Goal: Information Seeking & Learning: Check status

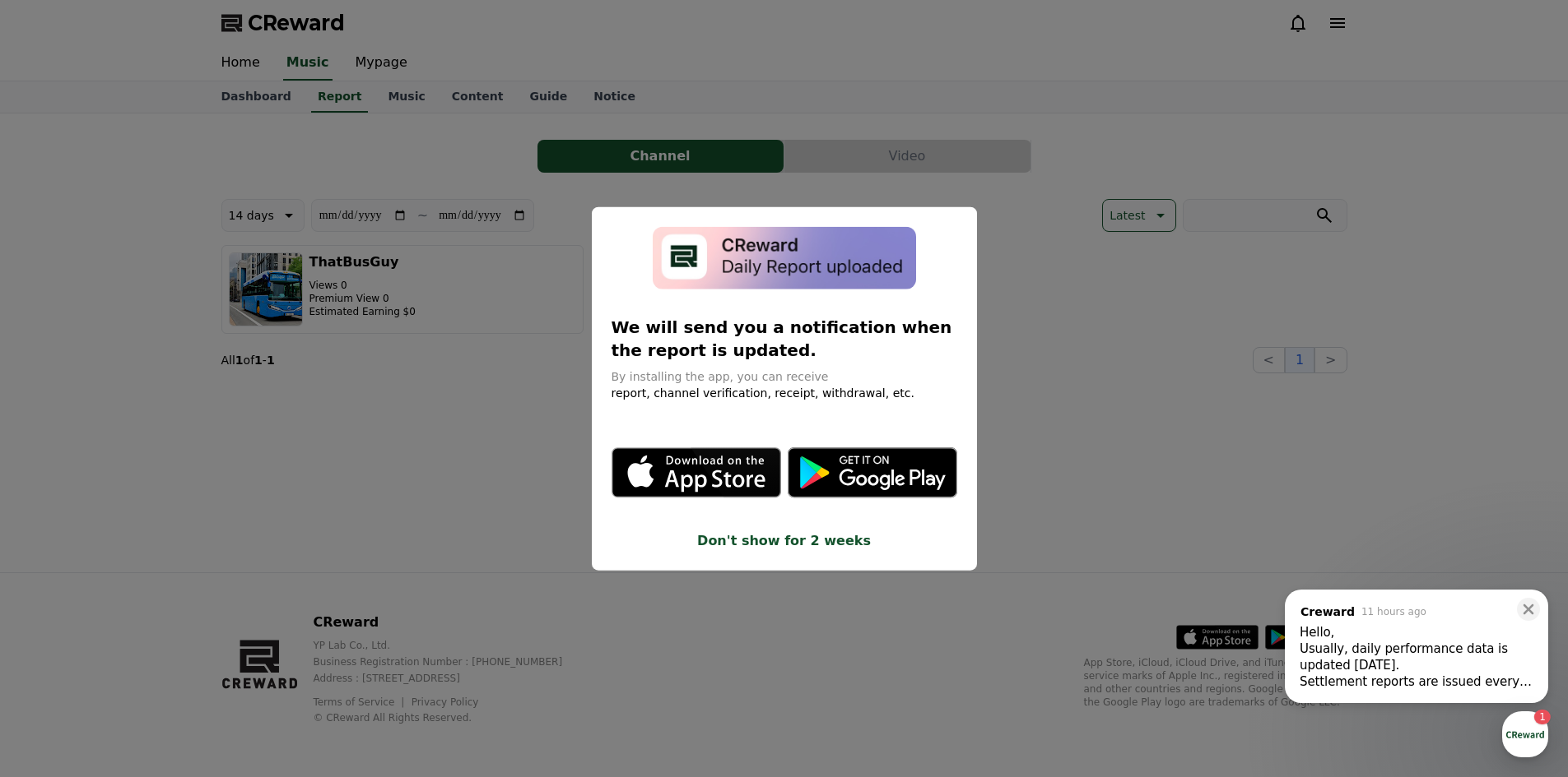
click at [460, 219] on button "close modal" at bounding box center [784, 388] width 1568 height 777
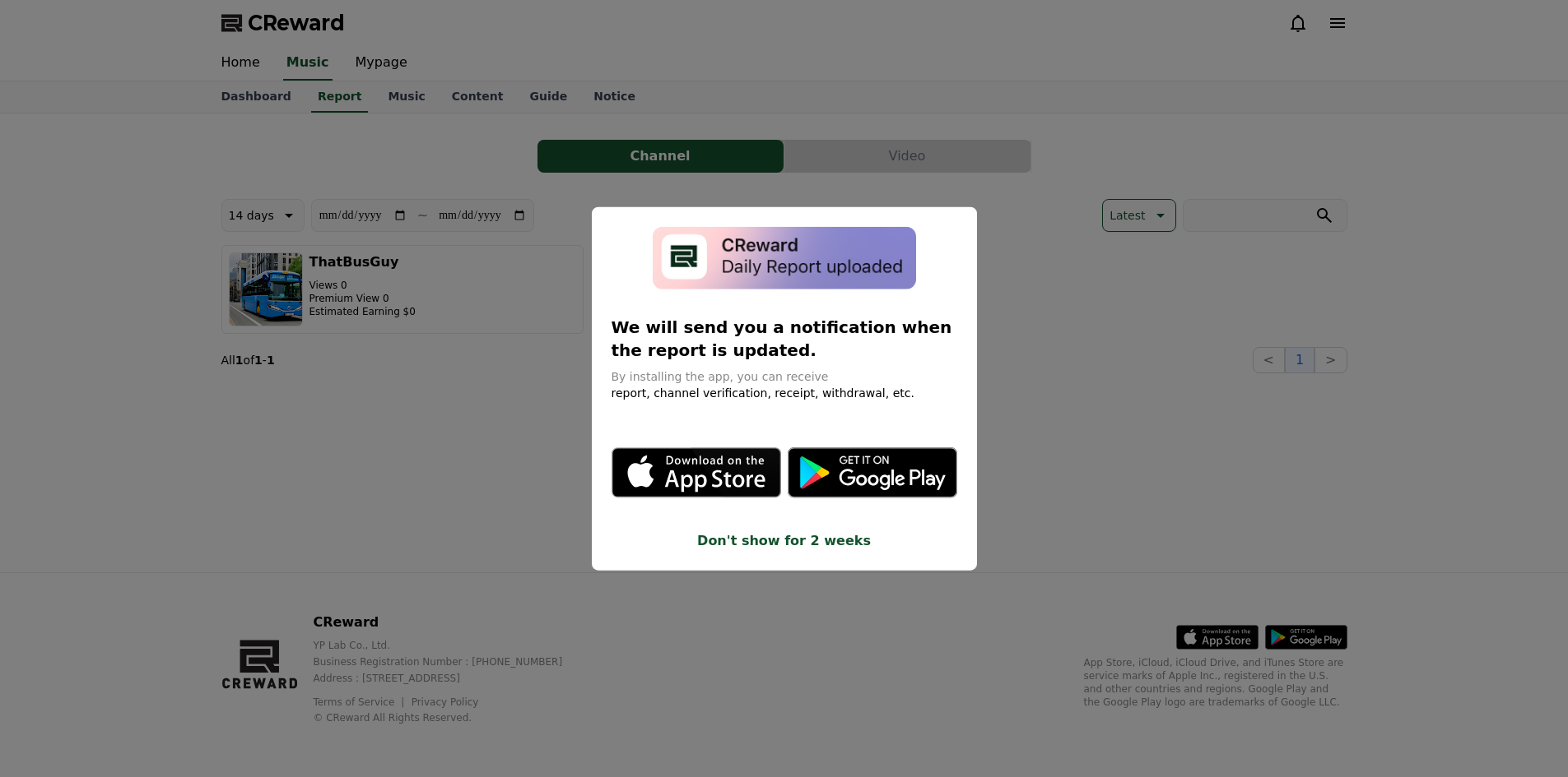
click at [555, 239] on button "close modal" at bounding box center [784, 388] width 1568 height 777
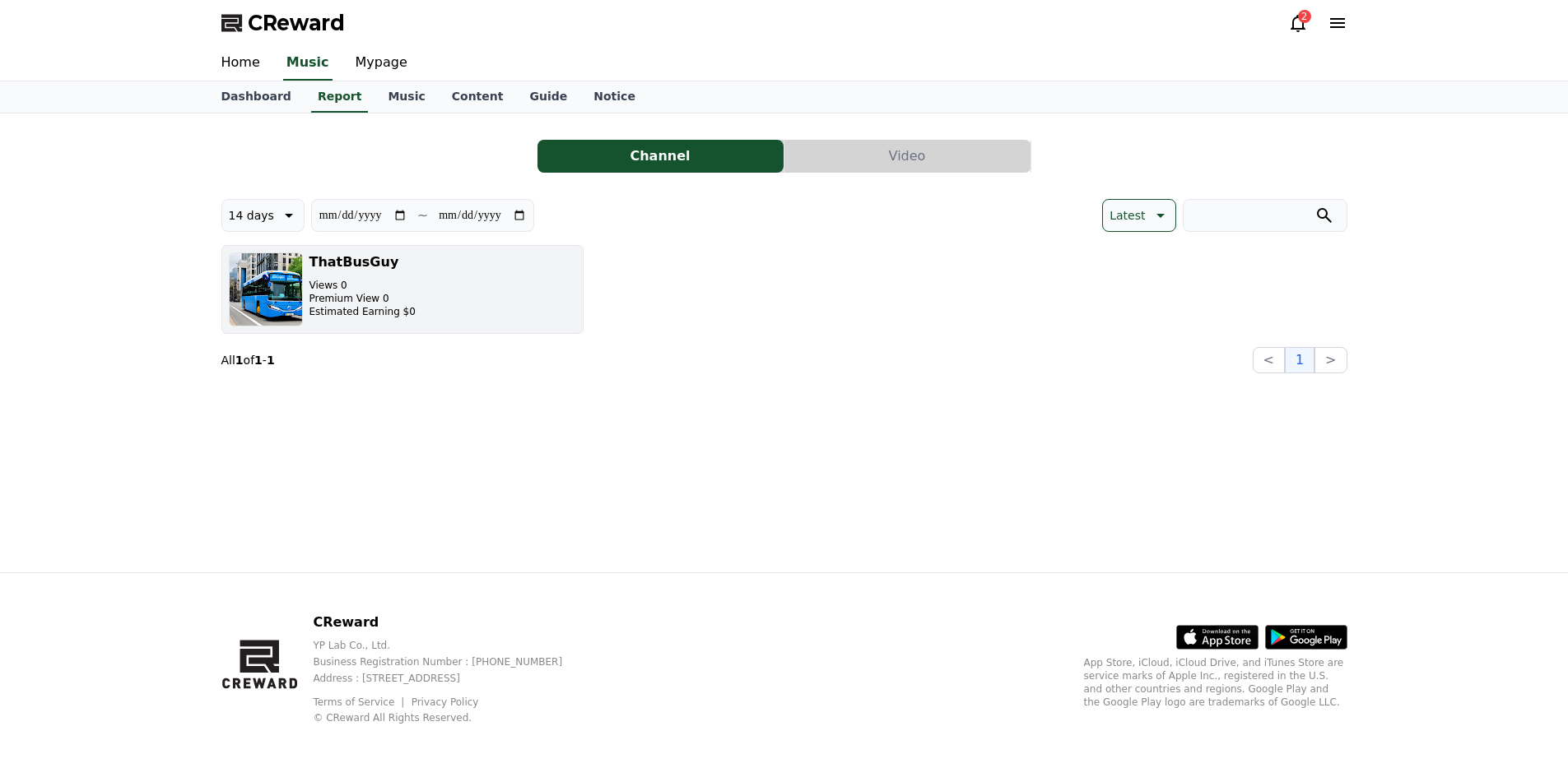
click at [441, 304] on button "ThatBusGuy Views 0 Premium View 0 Estimated Earning $0" at bounding box center [402, 289] width 362 height 89
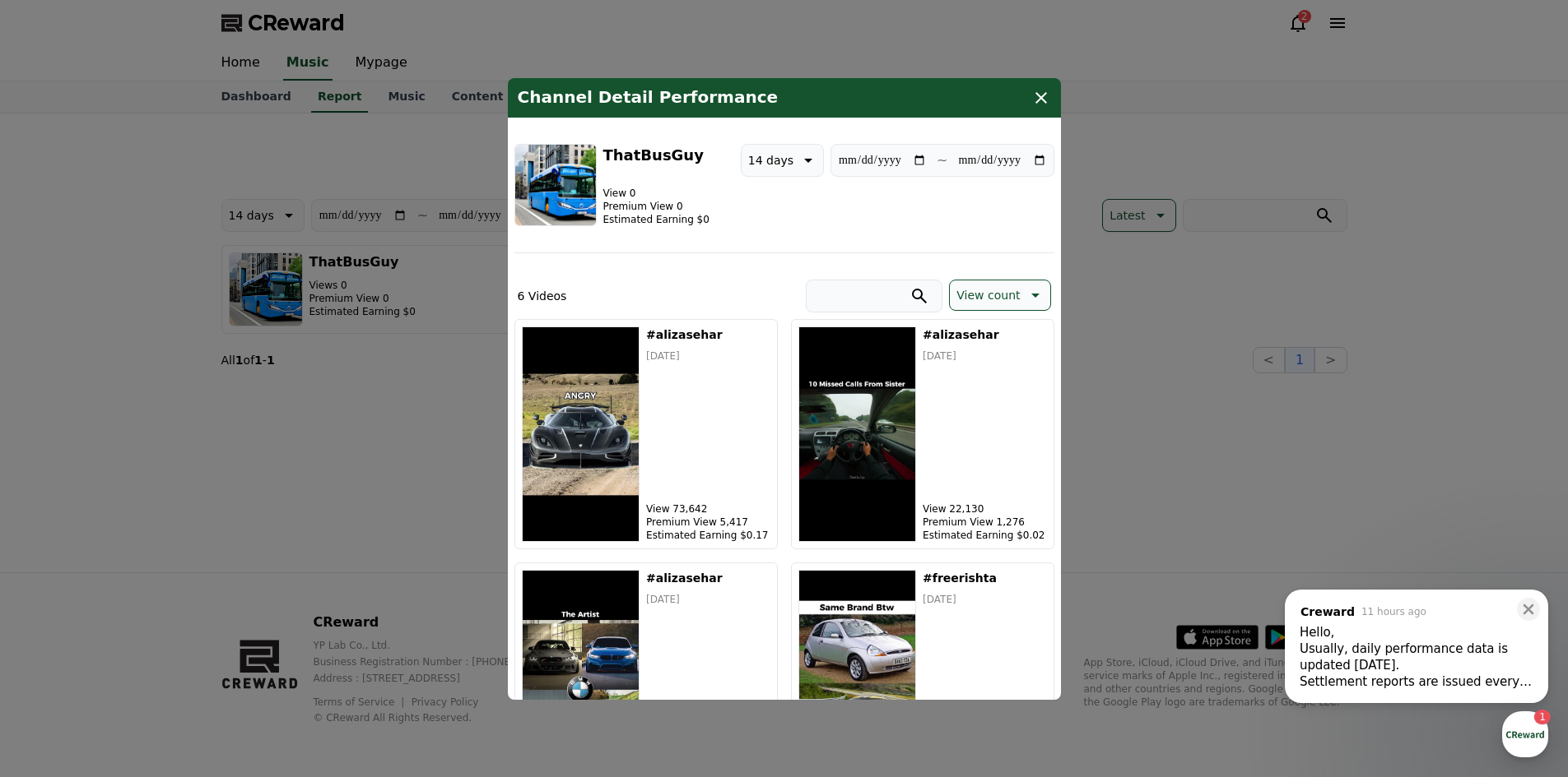
click at [1187, 245] on button "close modal" at bounding box center [784, 388] width 1568 height 777
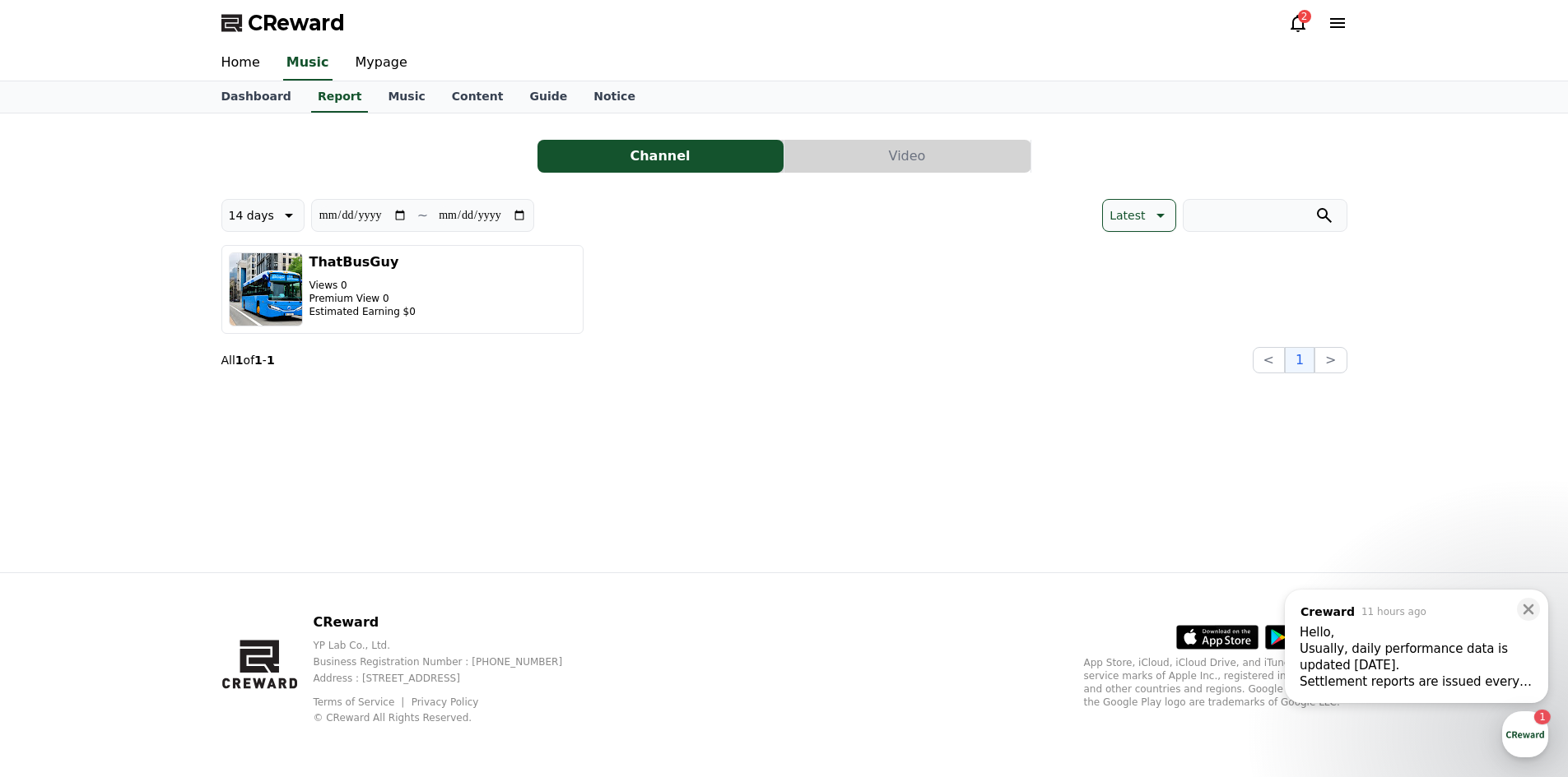
click at [1498, 667] on div "Usually, daily performance data is updated [DATE]." at bounding box center [1416, 657] width 234 height 33
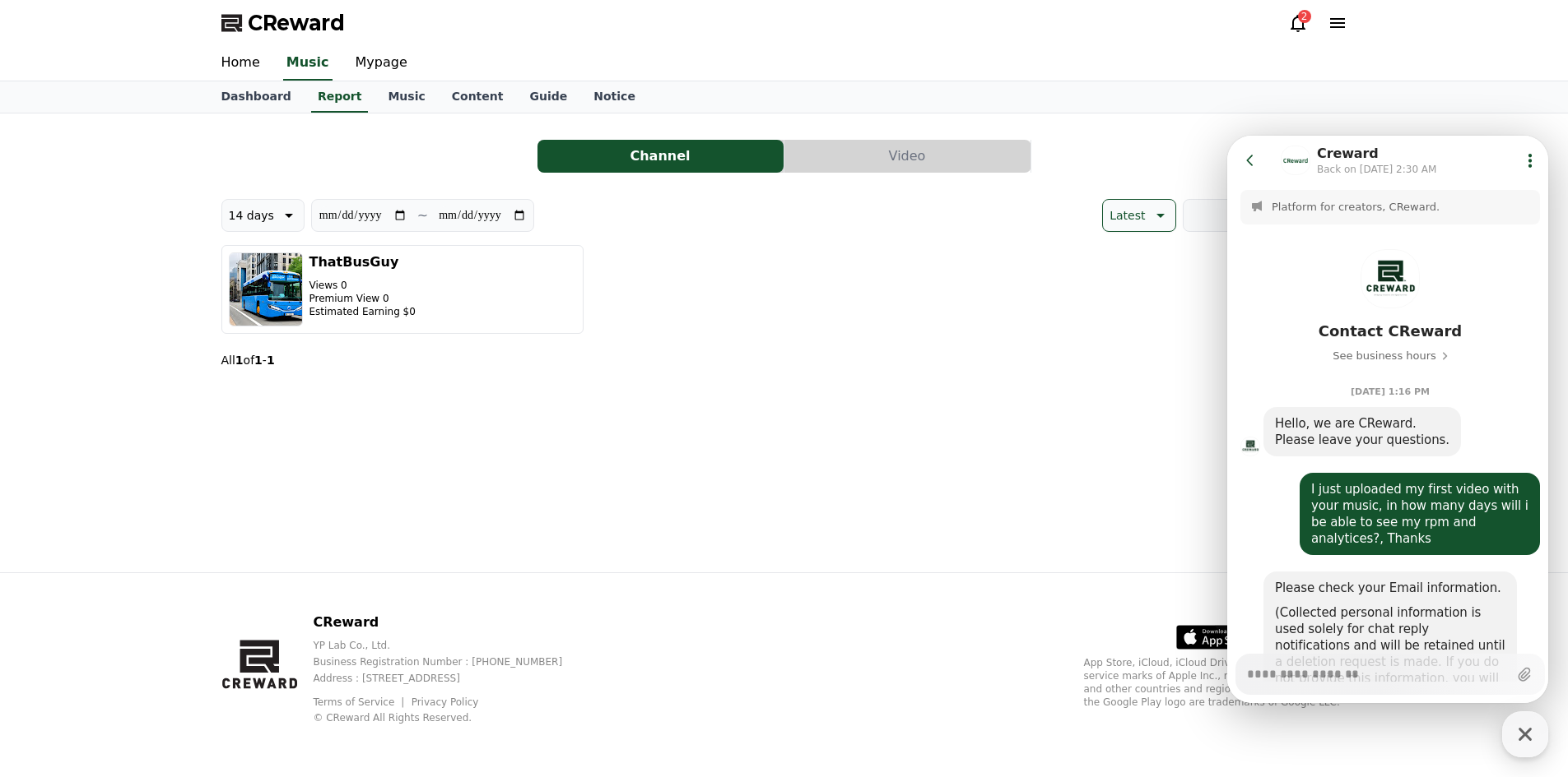
scroll to position [1672, 0]
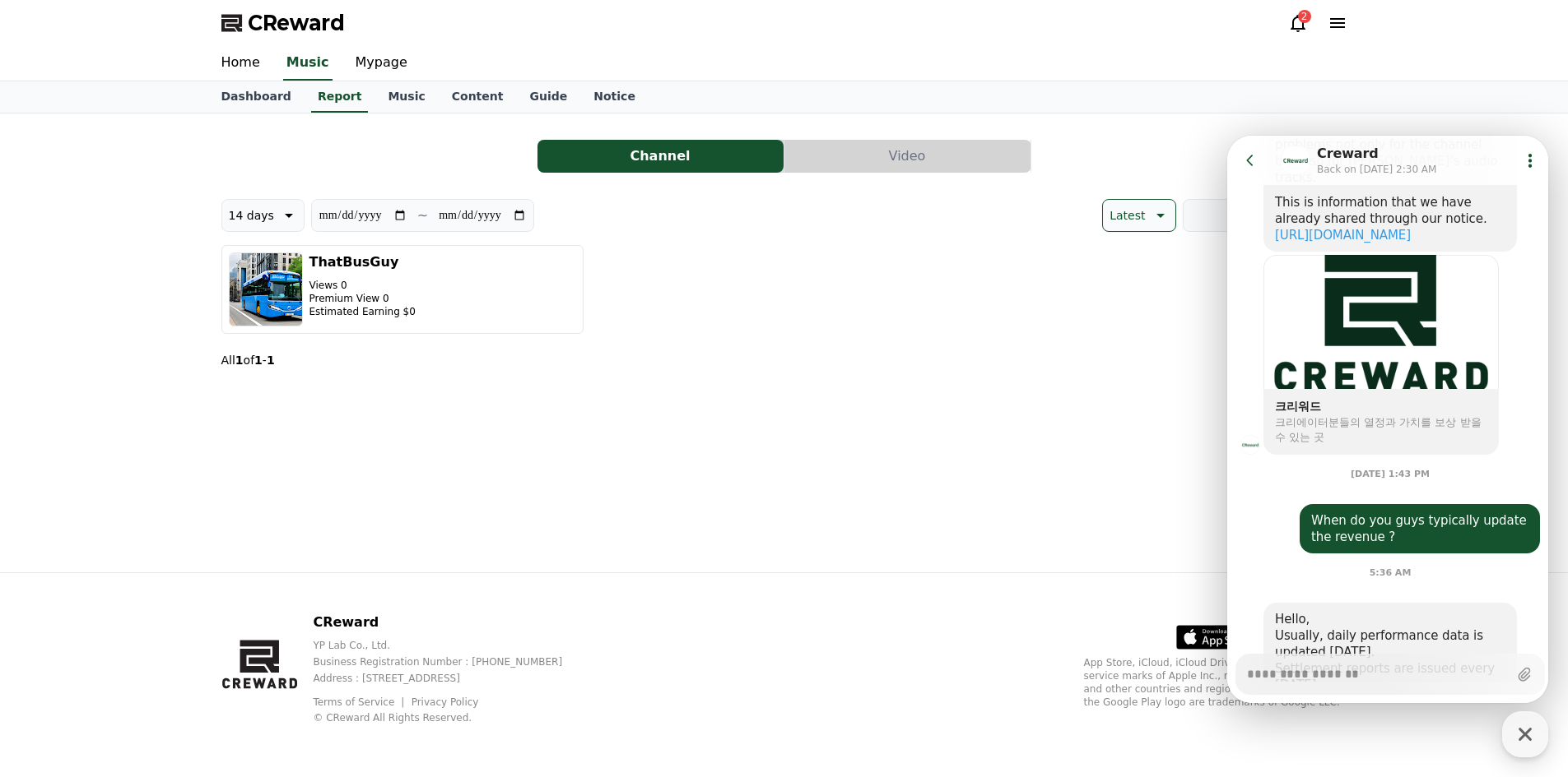
type textarea "*"
click at [1138, 443] on div "**********" at bounding box center [784, 343] width 1152 height 459
click at [884, 157] on button "Video" at bounding box center [907, 157] width 246 height 33
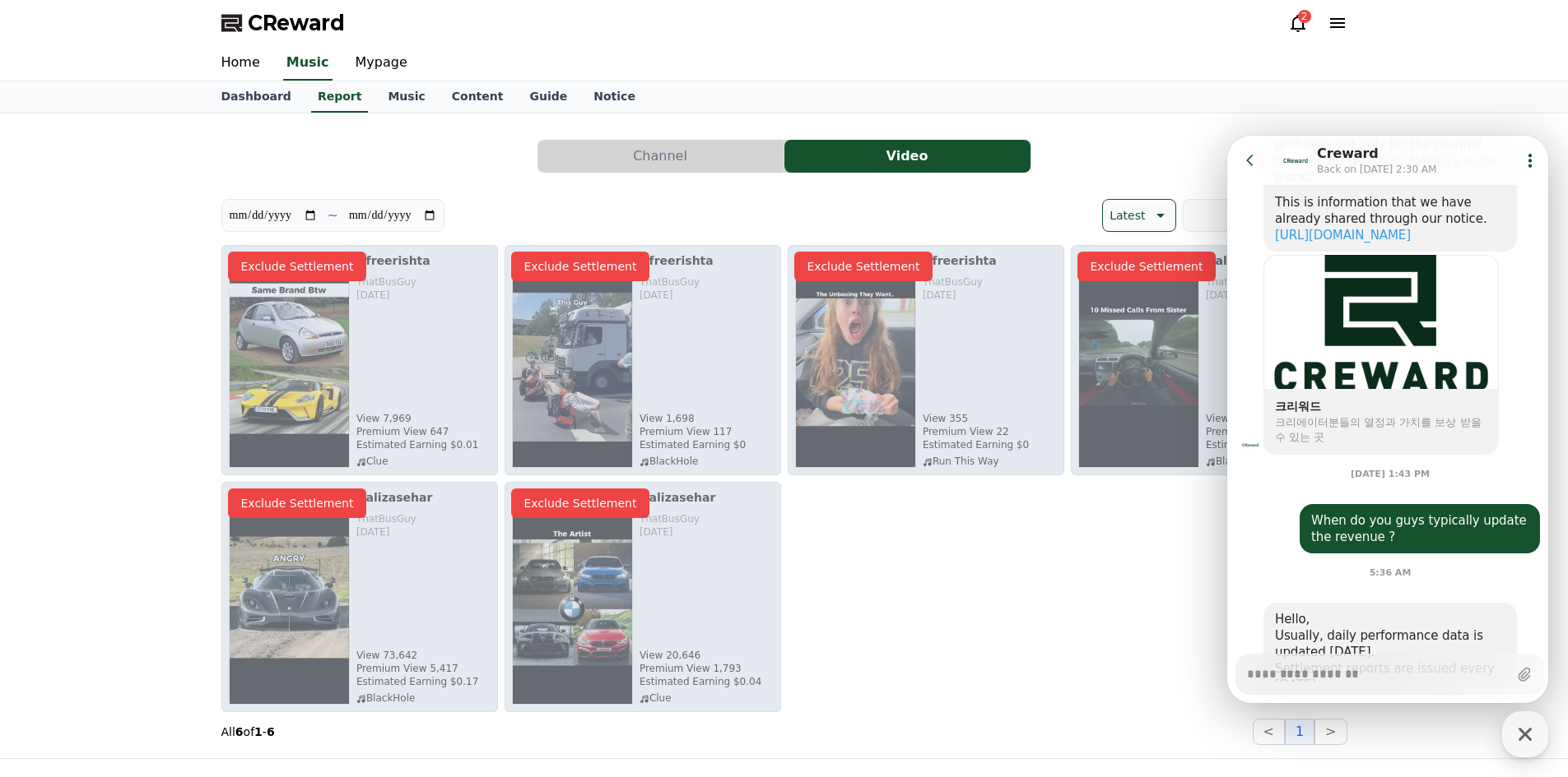
click at [1235, 160] on button "Go to previous page" at bounding box center [1256, 161] width 44 height 33
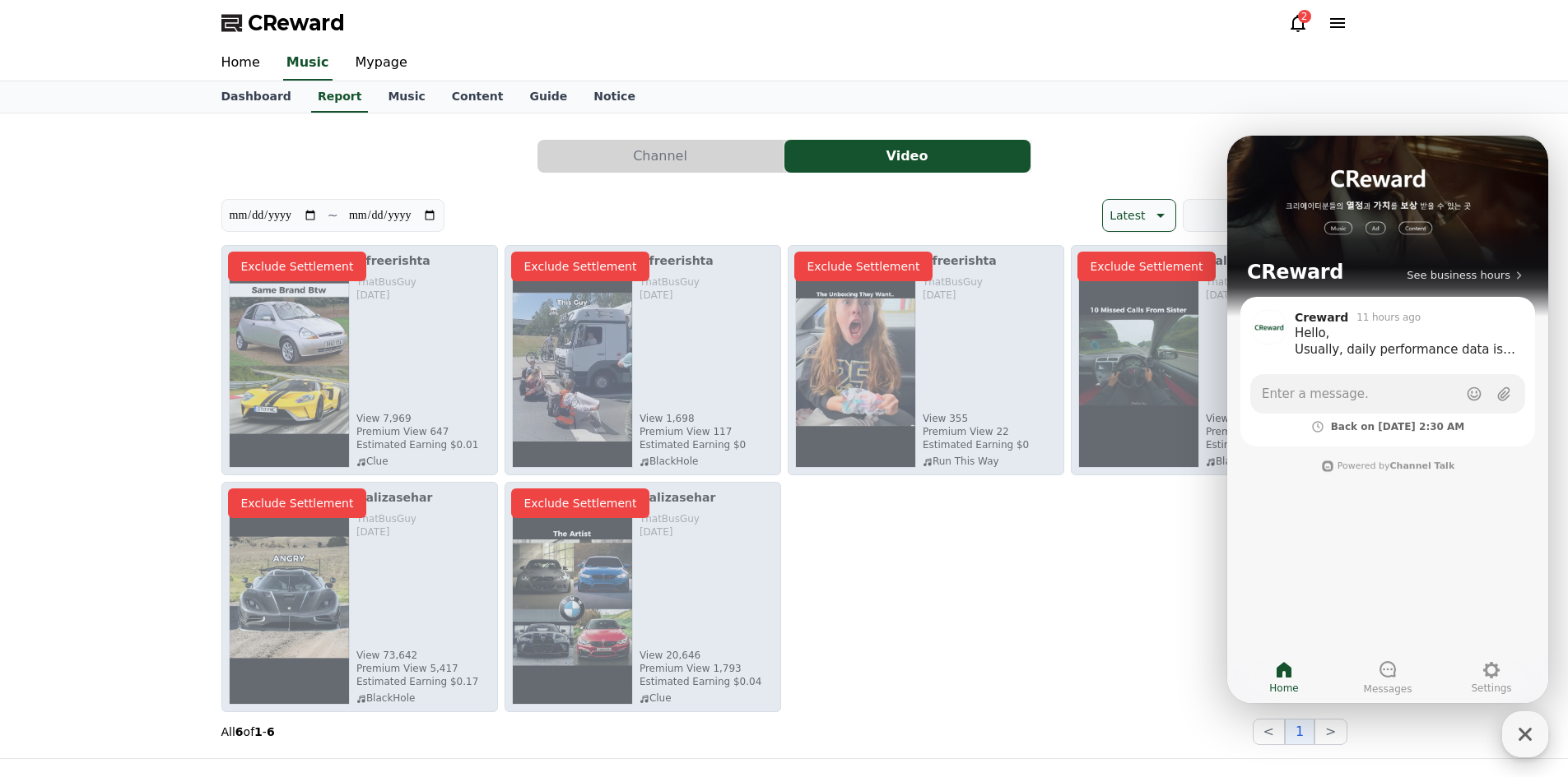
click at [1512, 748] on icon "button" at bounding box center [1525, 735] width 30 height 30
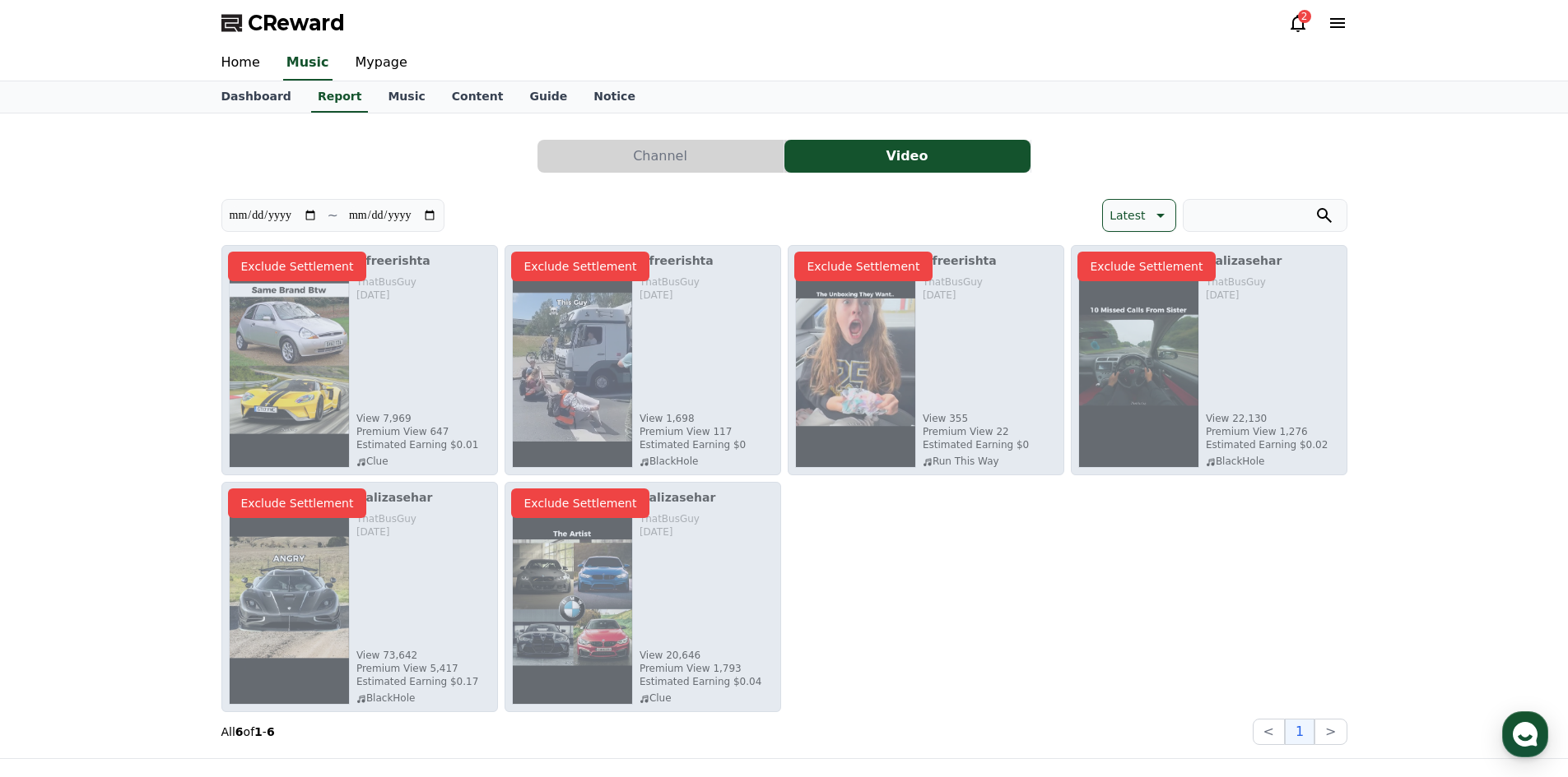
click at [1146, 258] on p "Exclude Settlement" at bounding box center [1147, 267] width 139 height 30
drag, startPoint x: 1153, startPoint y: 257, endPoint x: 1251, endPoint y: 183, distance: 122.8
click at [1154, 257] on p "Exclude Settlement" at bounding box center [1147, 267] width 139 height 30
click at [1307, 12] on div "CReward 2" at bounding box center [784, 23] width 1152 height 46
click at [1301, 19] on div "2" at bounding box center [1304, 17] width 13 height 13
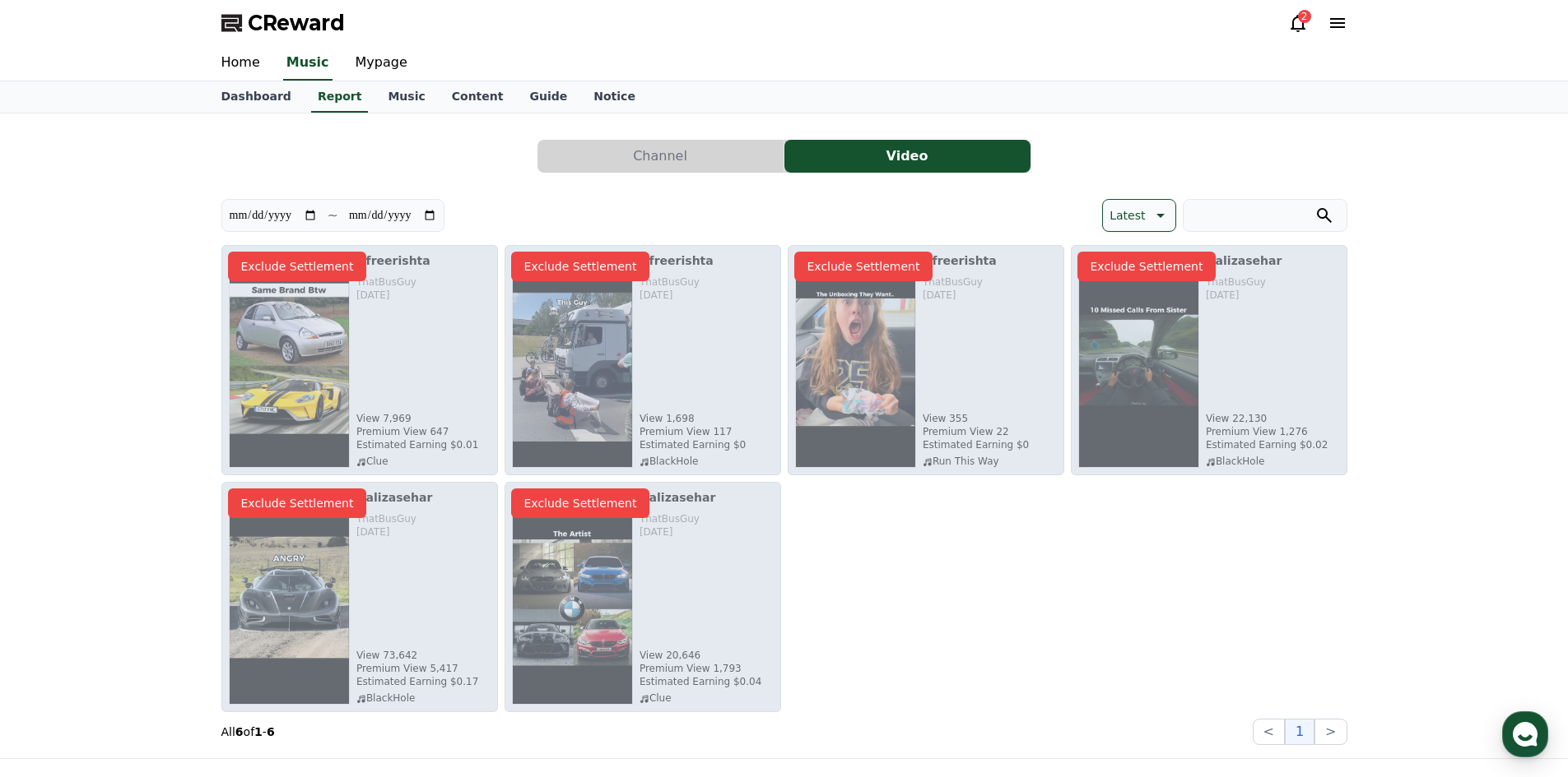
click at [1304, 26] on icon at bounding box center [1298, 23] width 20 height 20
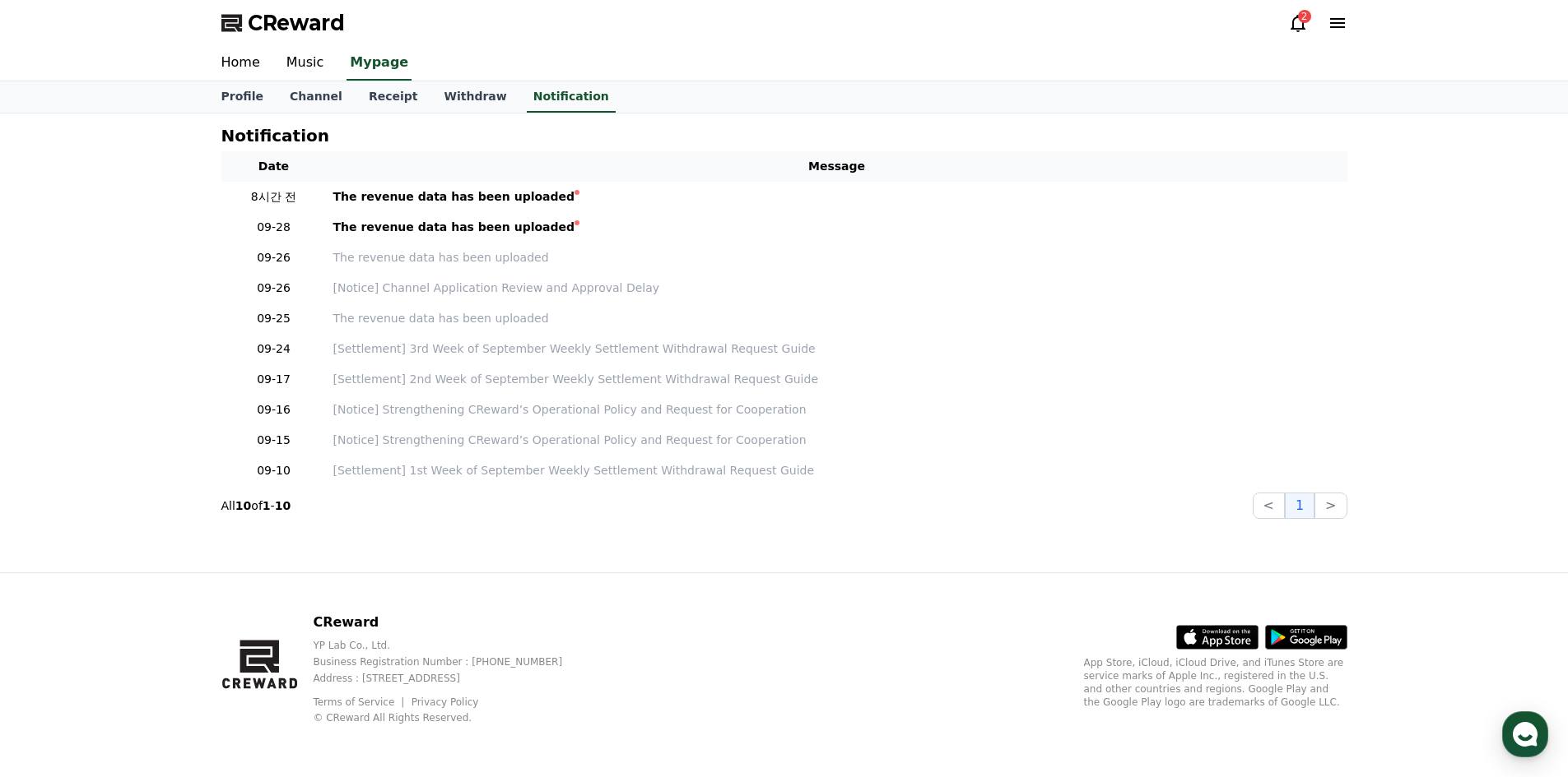
click at [1423, 72] on div "Home Music Mypage" at bounding box center [784, 64] width 1568 height 36
click at [248, 84] on link "Profile" at bounding box center [242, 97] width 68 height 31
select select "**********"
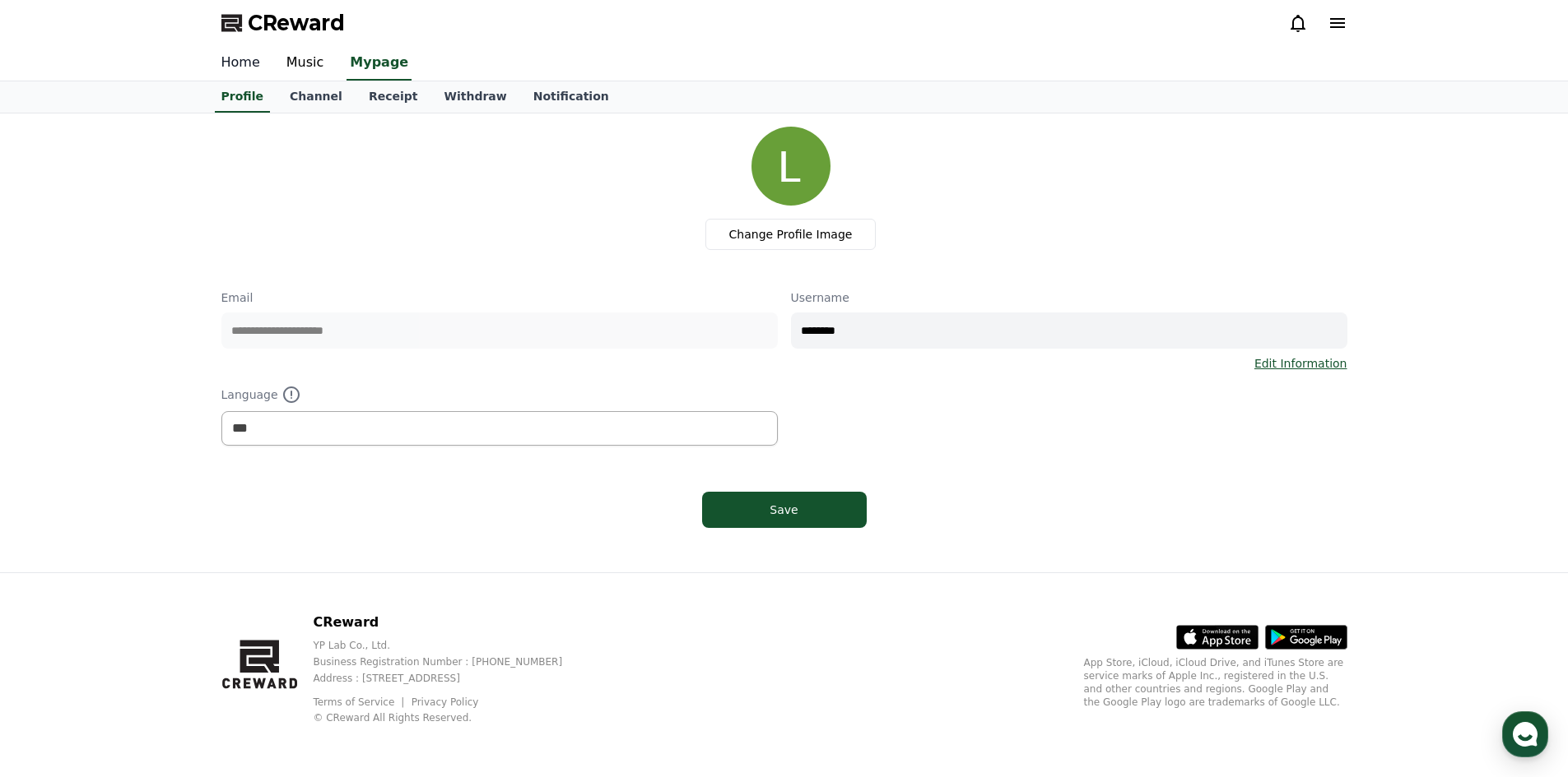
click at [248, 65] on link "Home" at bounding box center [240, 64] width 65 height 35
